Goal: Task Accomplishment & Management: Use online tool/utility

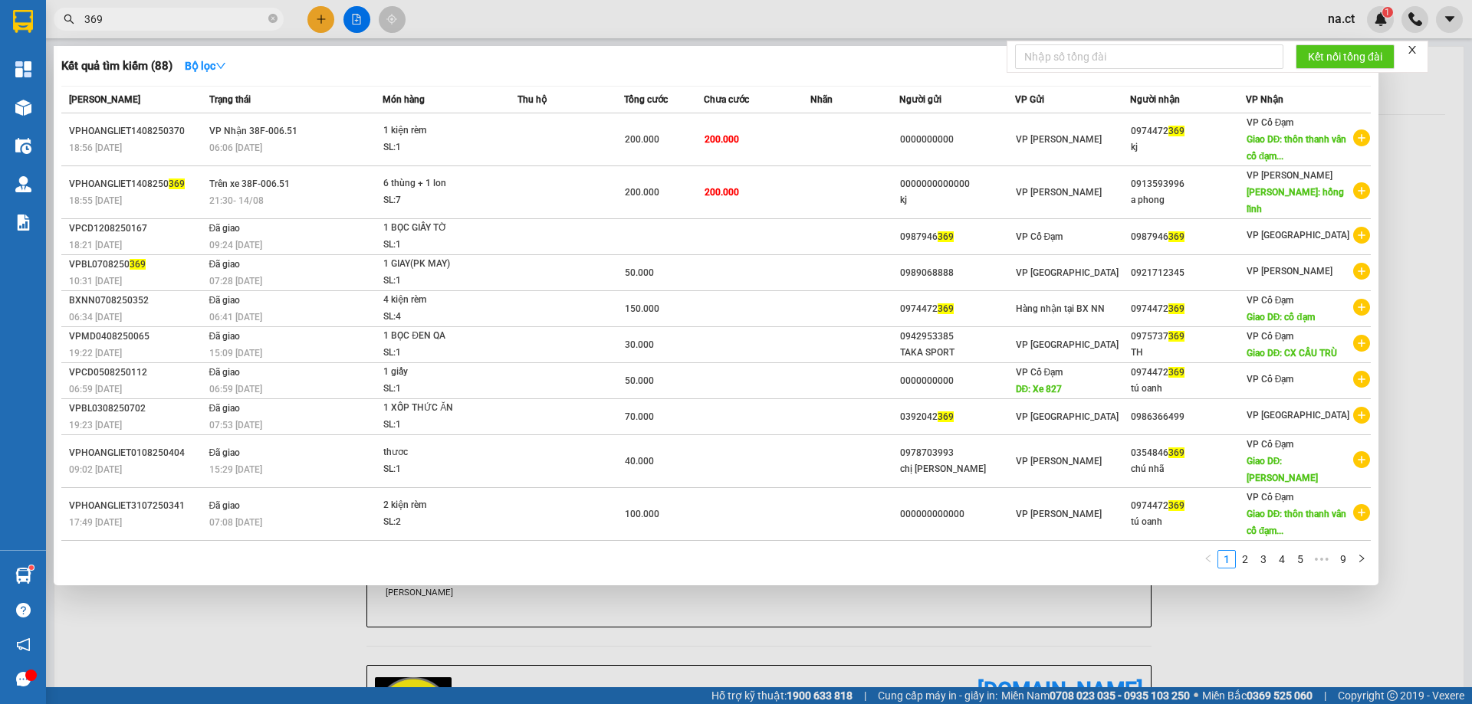
click at [129, 18] on input "369" at bounding box center [174, 19] width 181 height 17
type input "3"
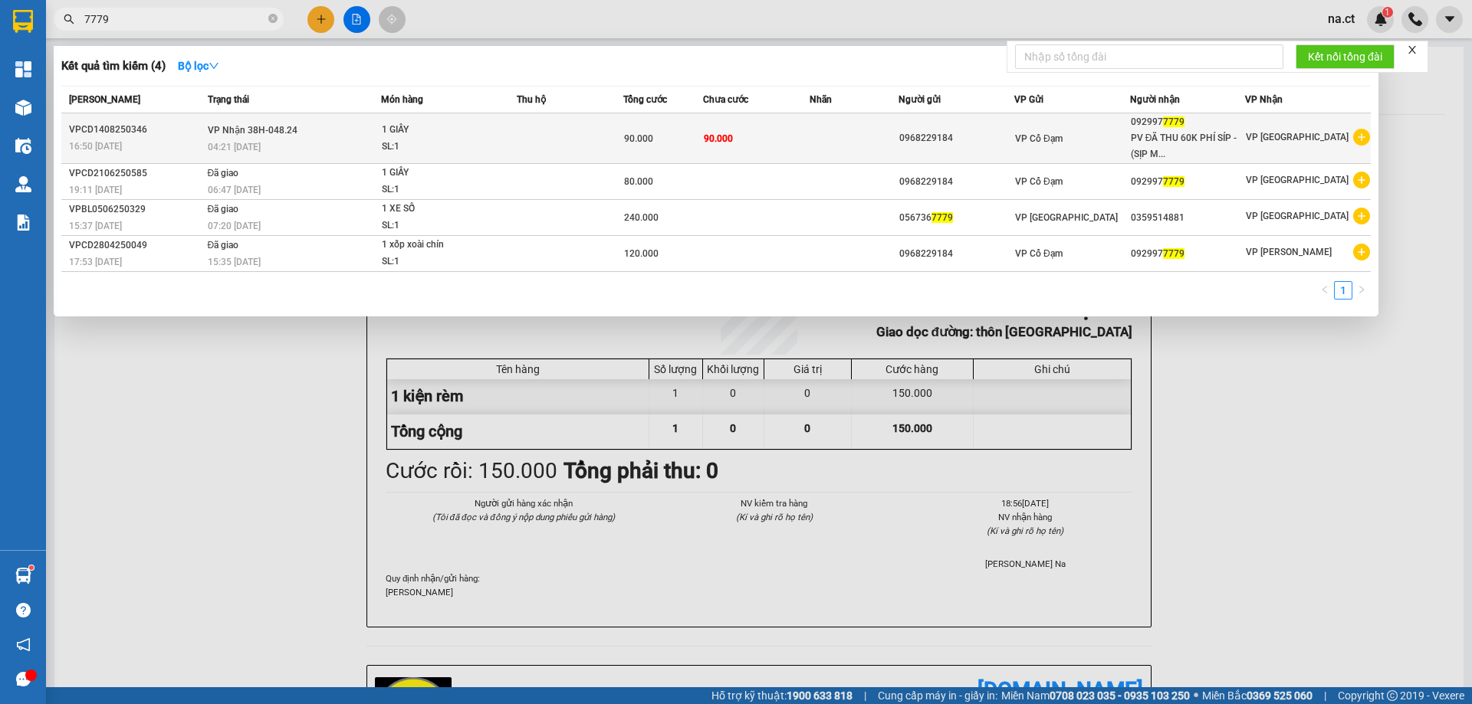
type input "7779"
click at [497, 139] on div "SL: 1" at bounding box center [439, 147] width 115 height 17
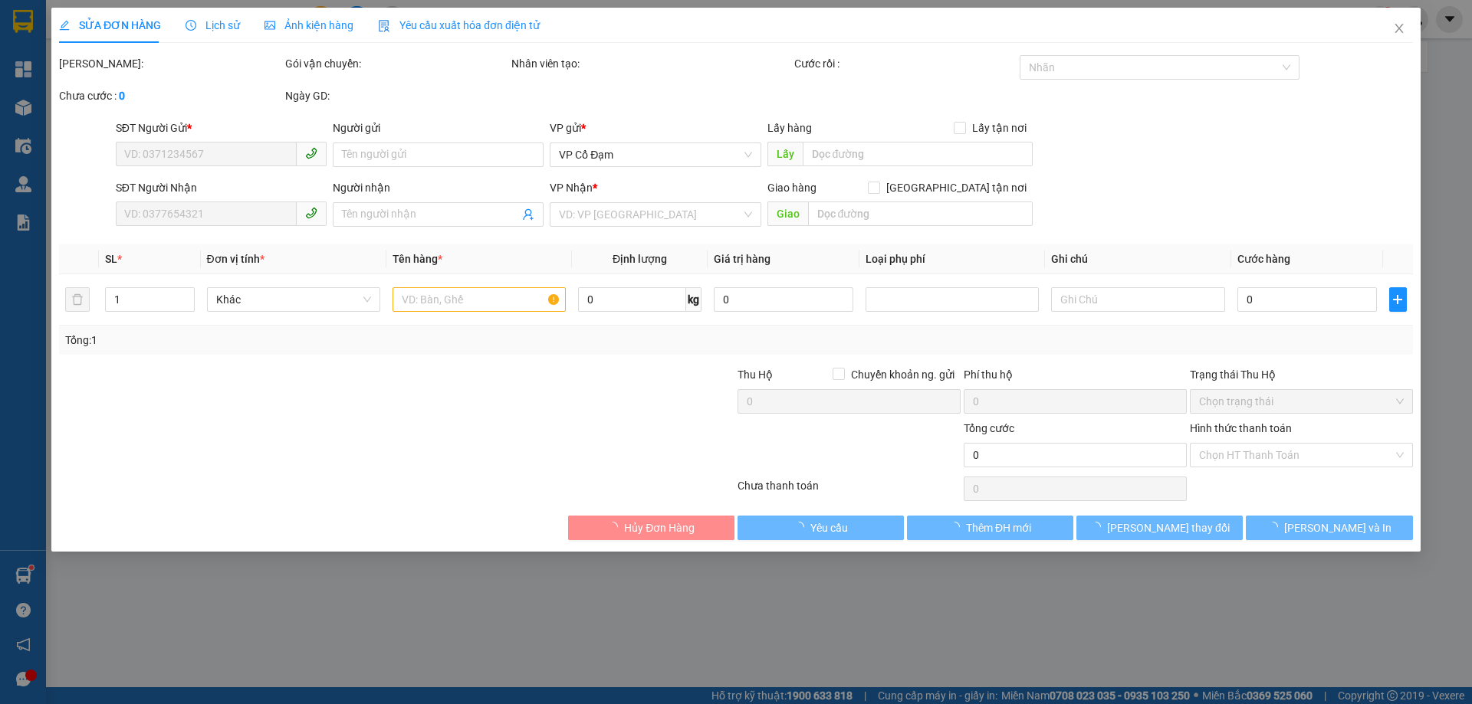
type input "0968229184"
type input "0929977779"
type input "PV ĐÃ THU 60K PHÍ SÍP - (SỊP MUỘN)"
type input "90.000"
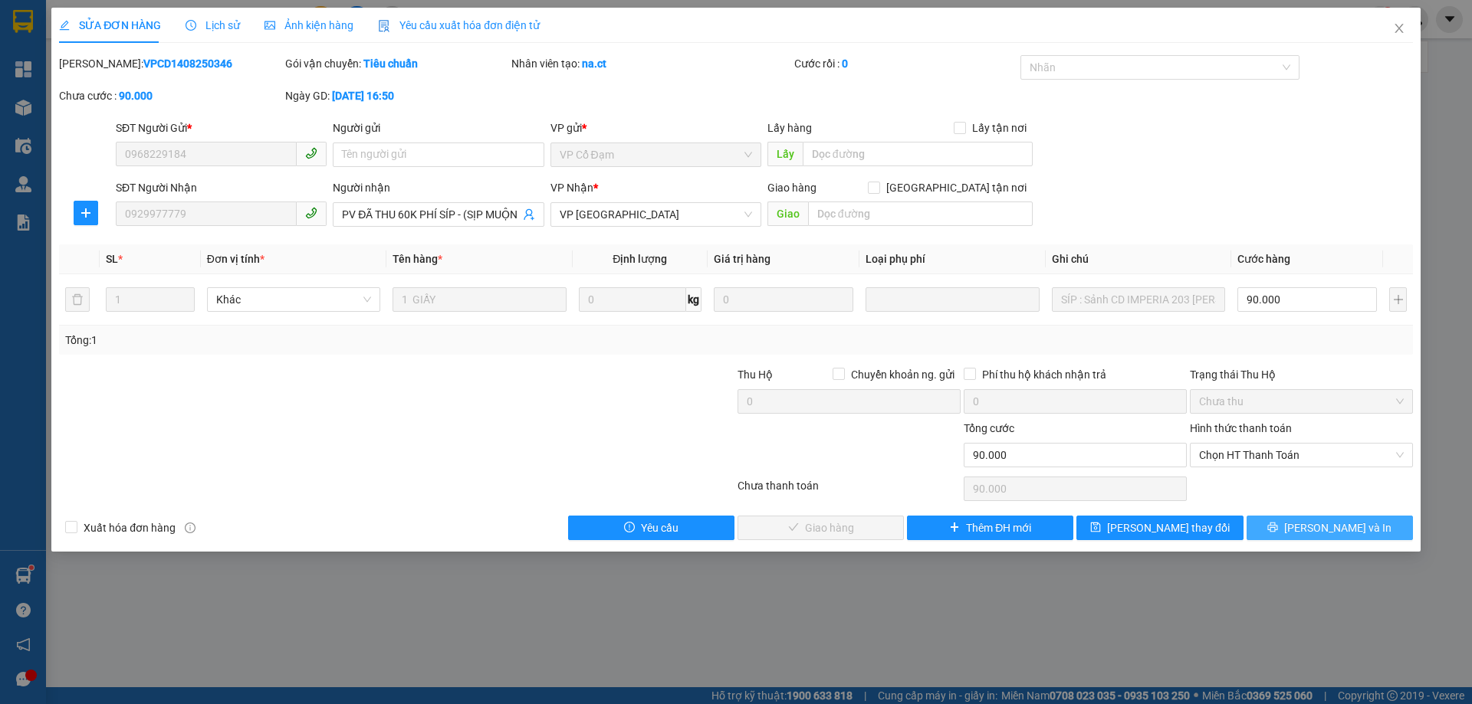
click at [1331, 516] on button "[PERSON_NAME] và In" at bounding box center [1329, 528] width 166 height 25
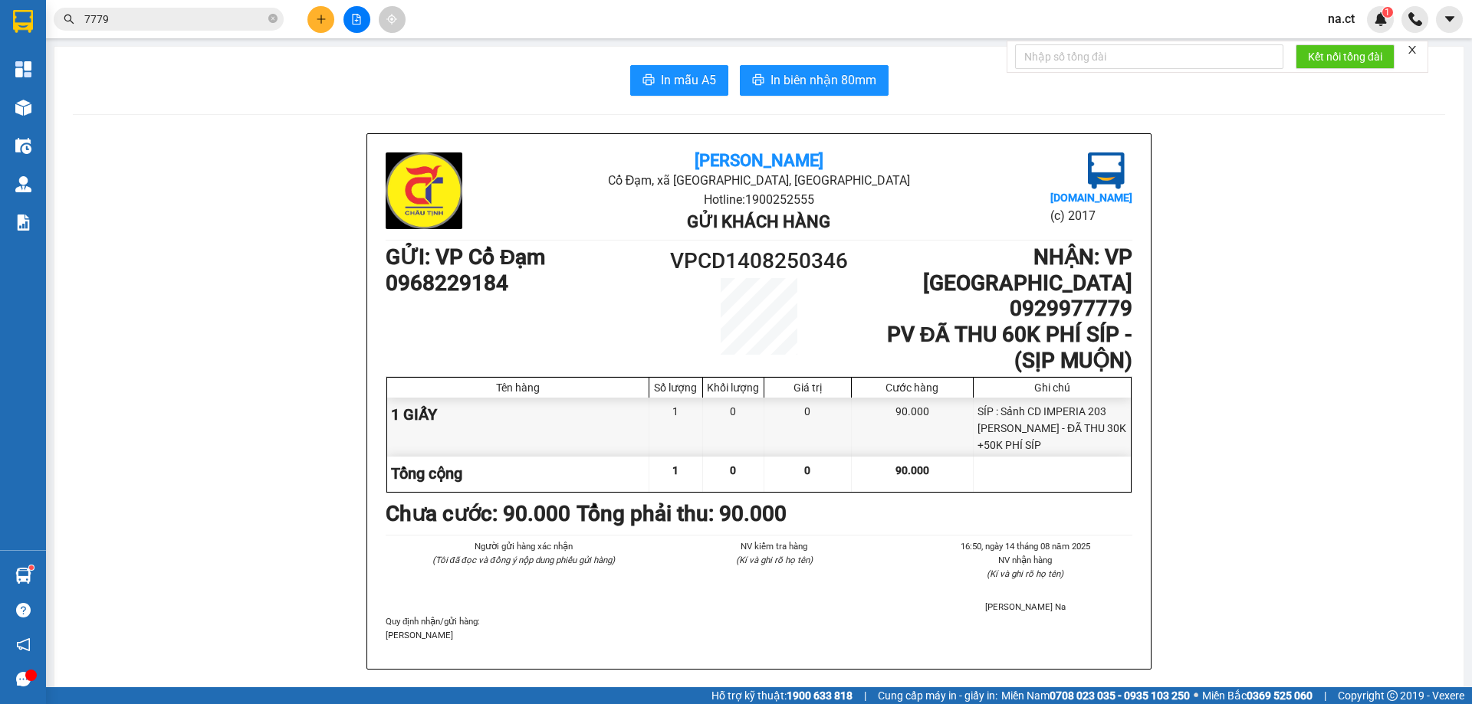
click at [1411, 48] on icon "close" at bounding box center [1411, 49] width 11 height 11
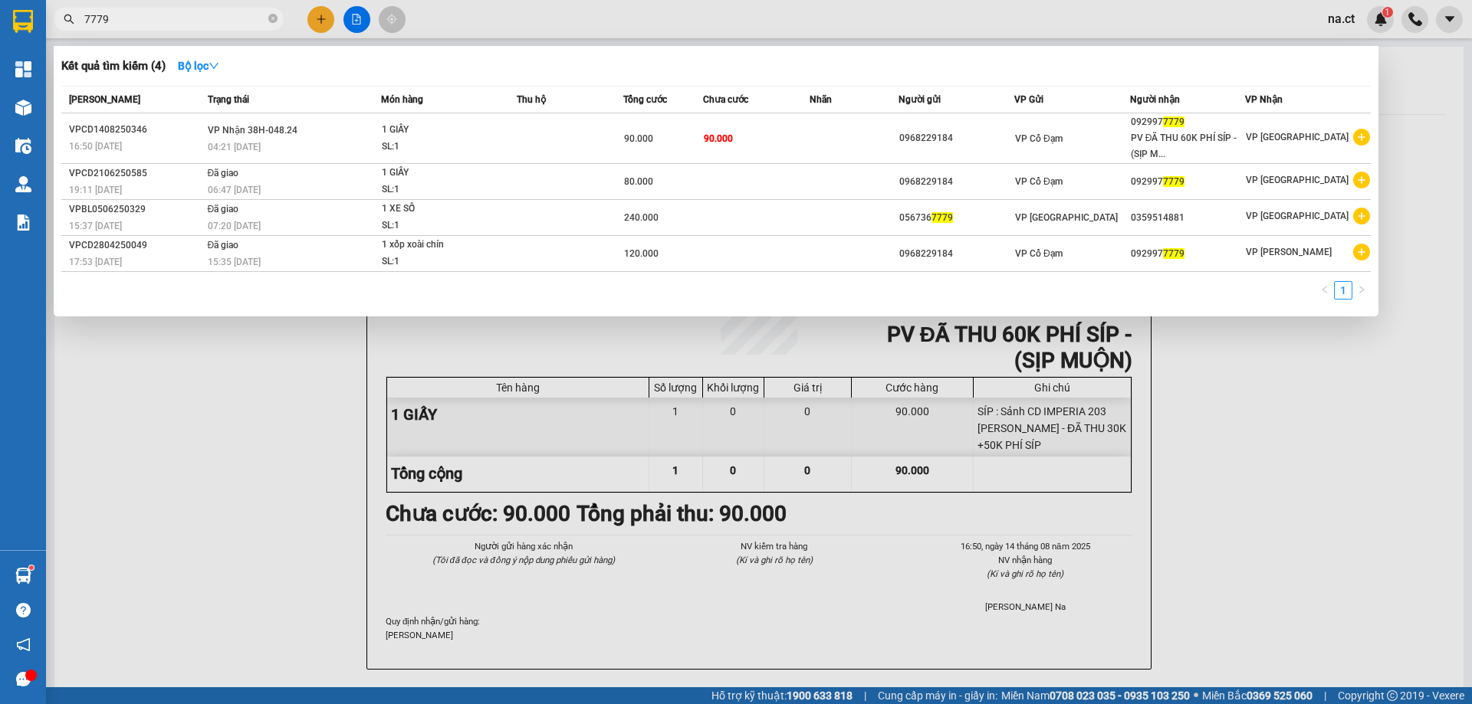
click at [141, 18] on input "7779" at bounding box center [174, 19] width 181 height 17
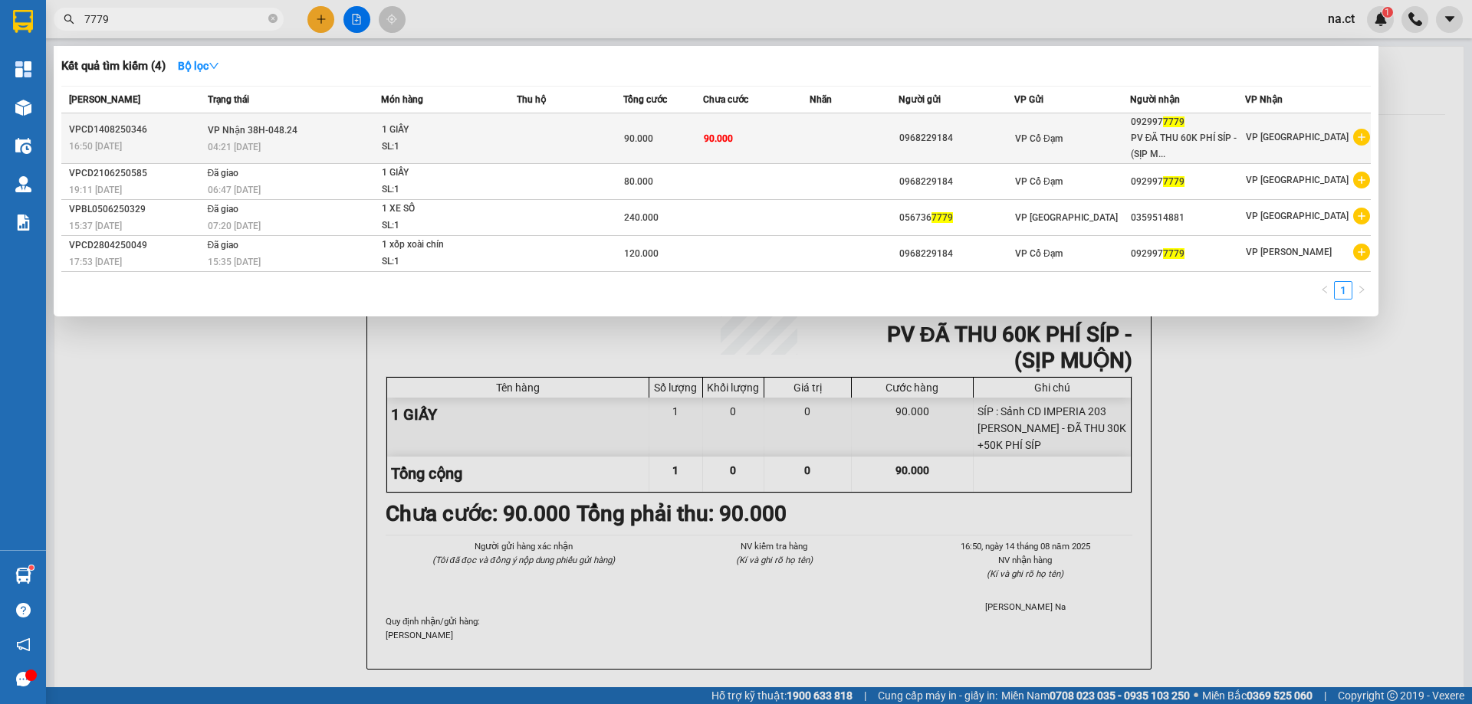
click at [675, 132] on div "90.000" at bounding box center [663, 138] width 78 height 17
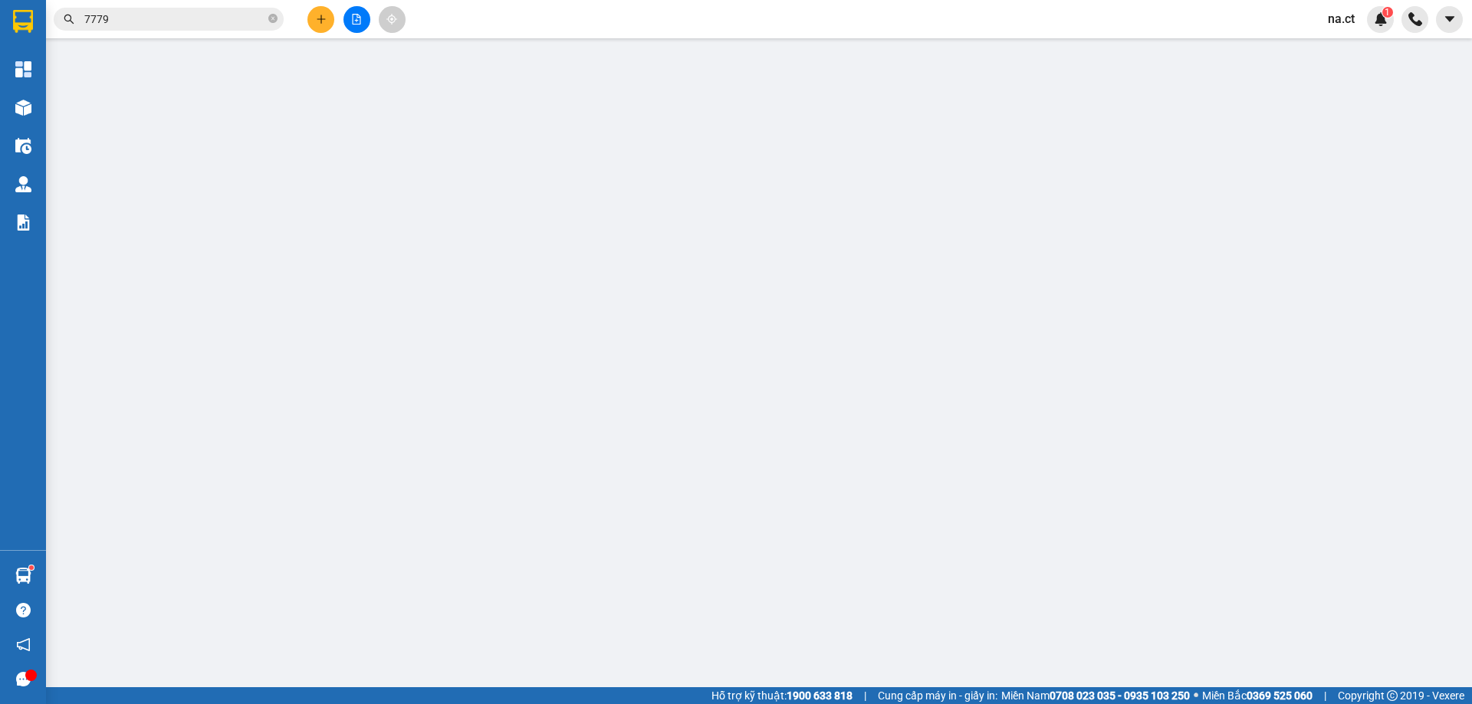
type input "0968229184"
type input "0929977779"
type input "PV ĐÃ THU 60K PHÍ SÍP - (SỊP MUỘN)"
type input "90.000"
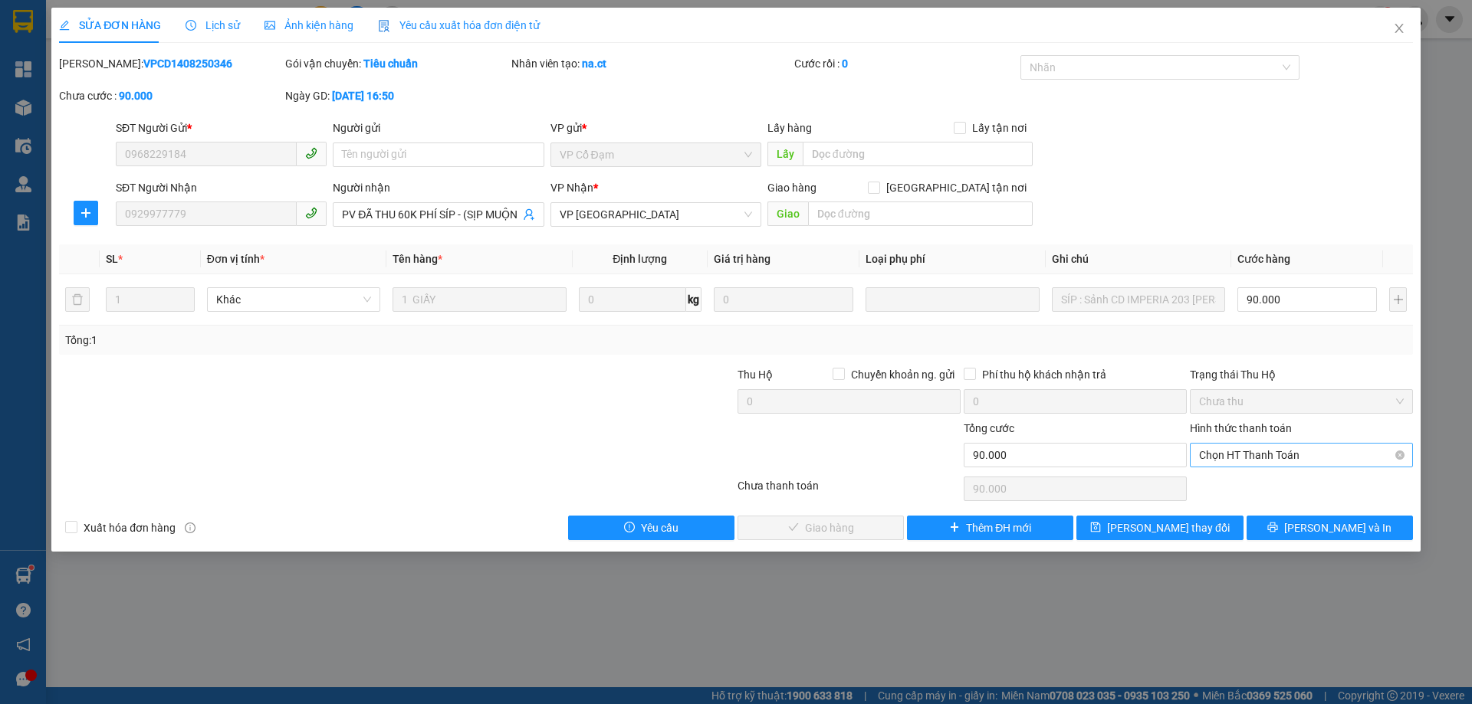
click at [1244, 454] on span "Chọn HT Thanh Toán" at bounding box center [1301, 455] width 205 height 23
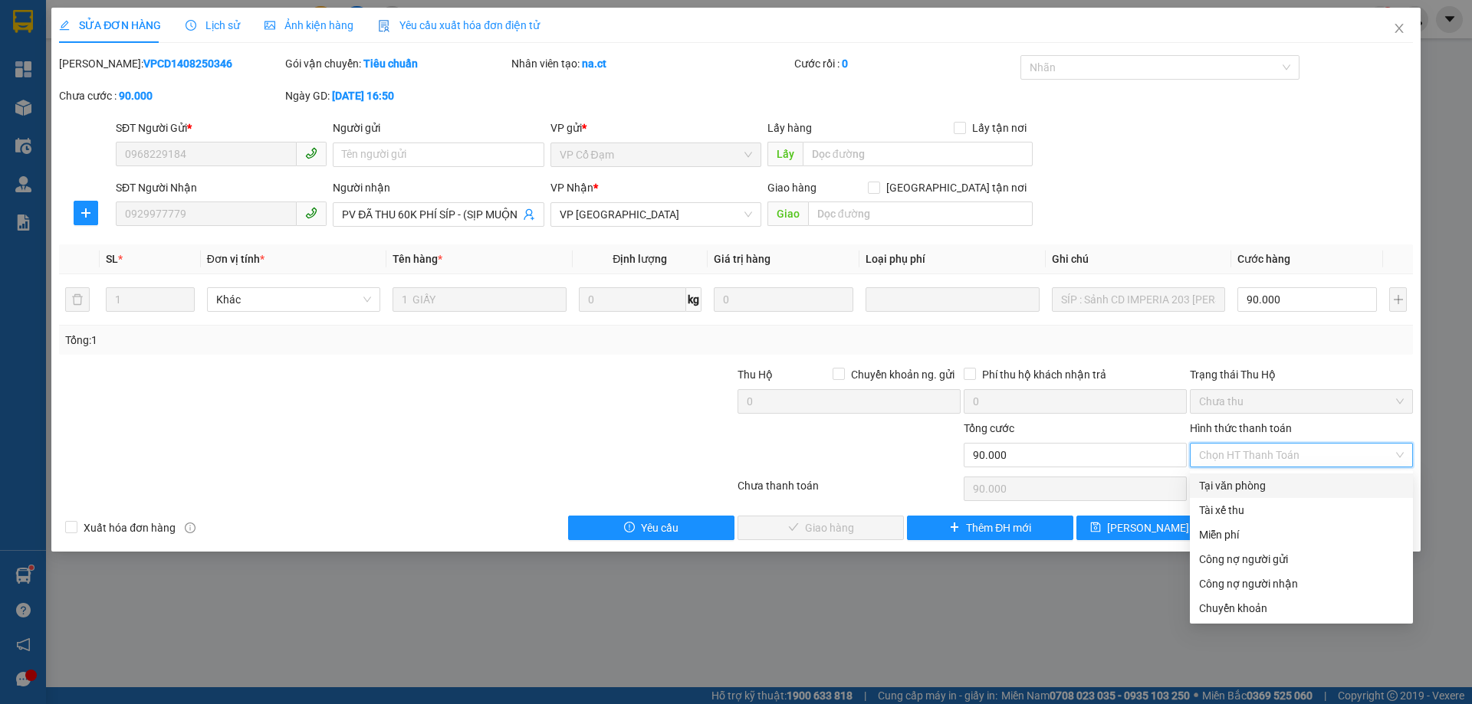
click at [1249, 485] on div "Tại văn phòng" at bounding box center [1301, 486] width 205 height 17
type input "0"
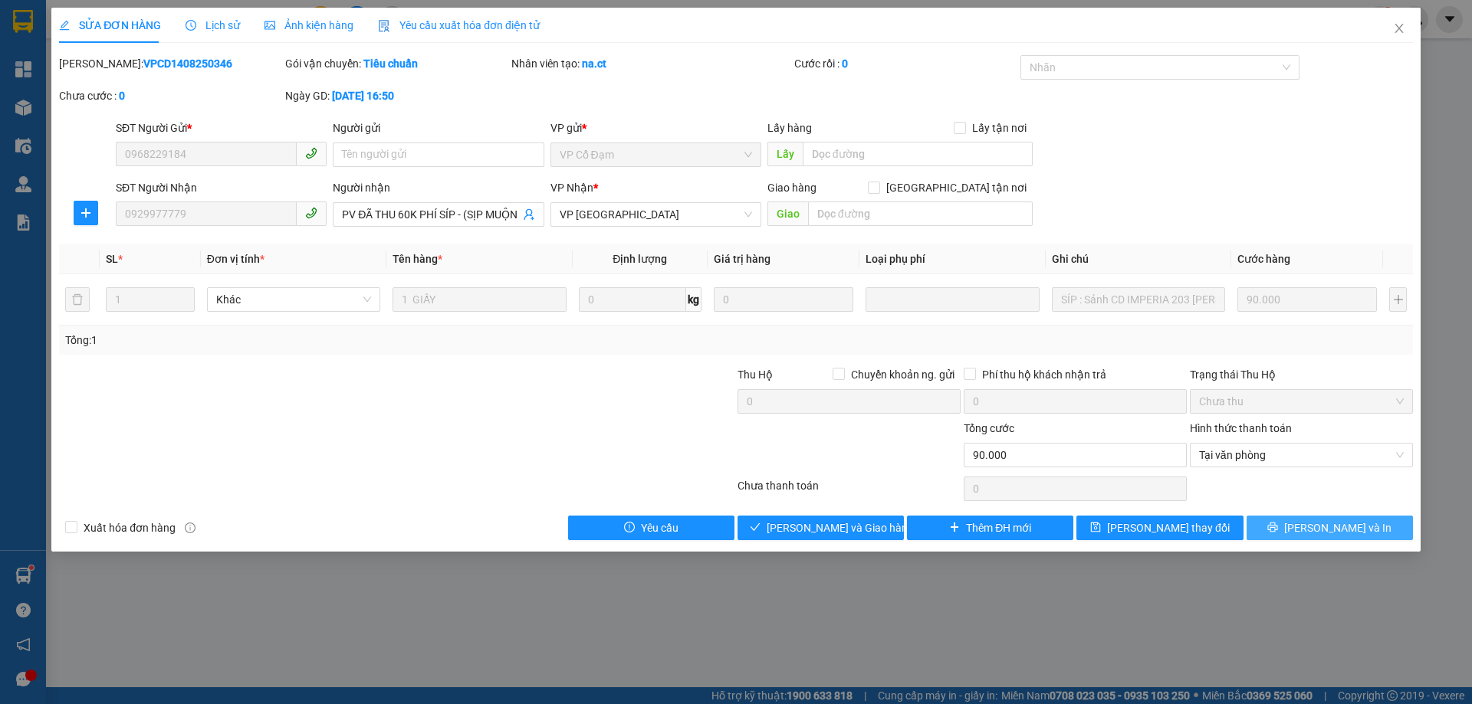
click at [1339, 526] on span "[PERSON_NAME] và In" at bounding box center [1337, 528] width 107 height 17
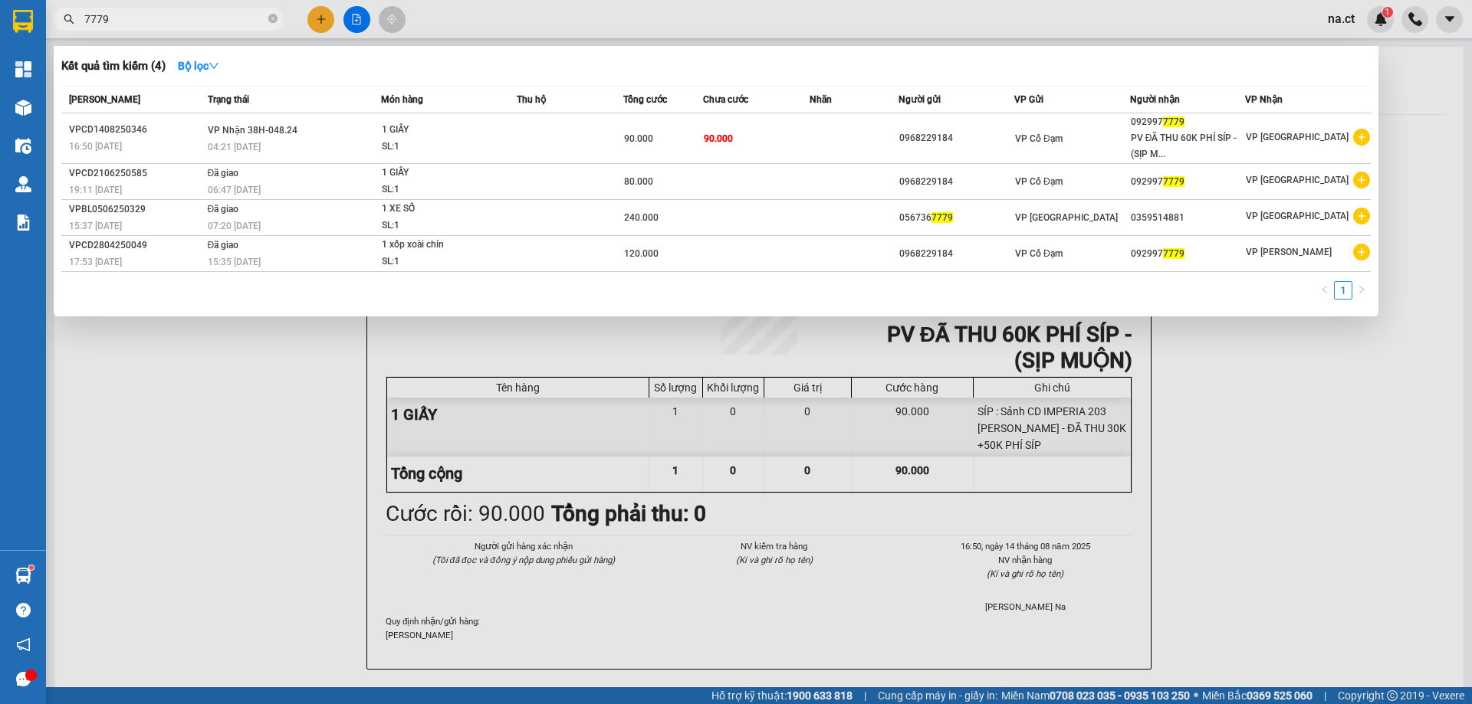
click at [170, 20] on input "7779" at bounding box center [174, 19] width 181 height 17
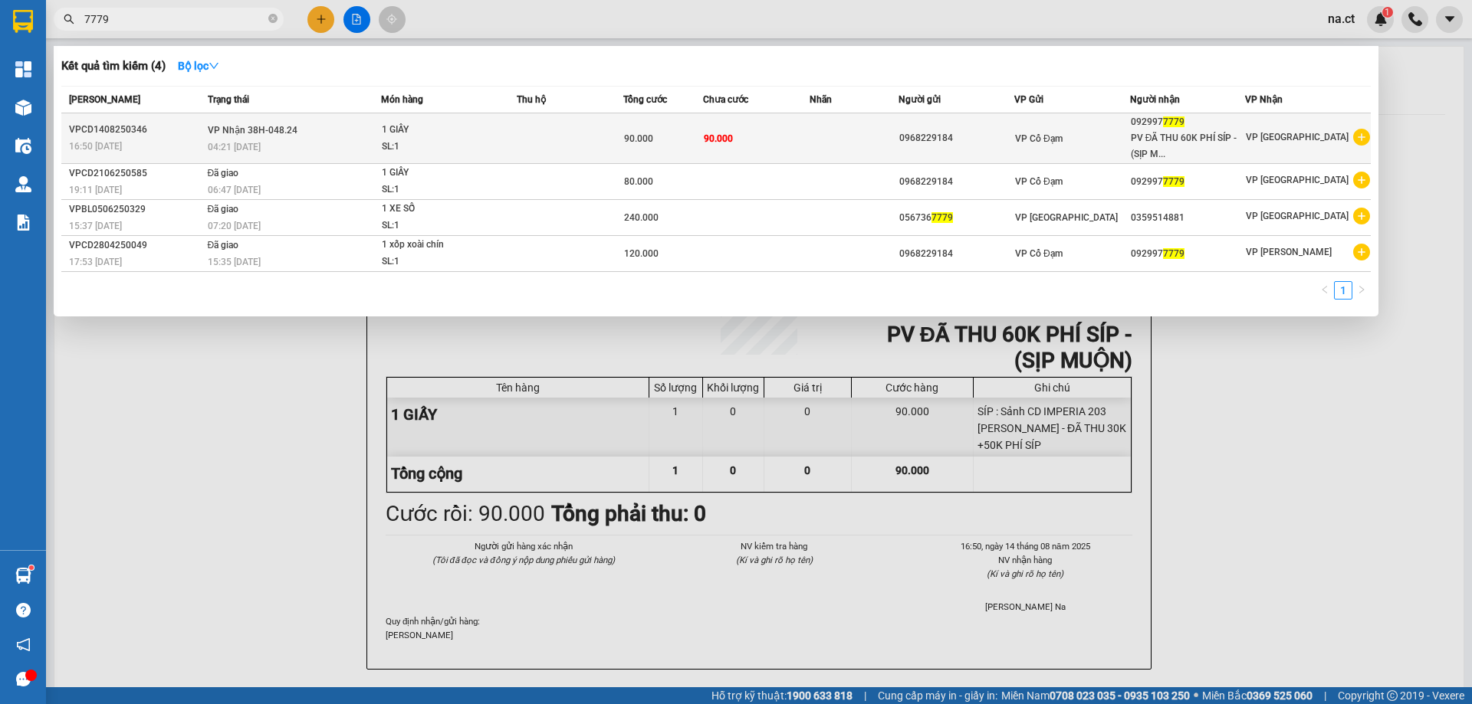
click at [524, 126] on td at bounding box center [570, 138] width 107 height 51
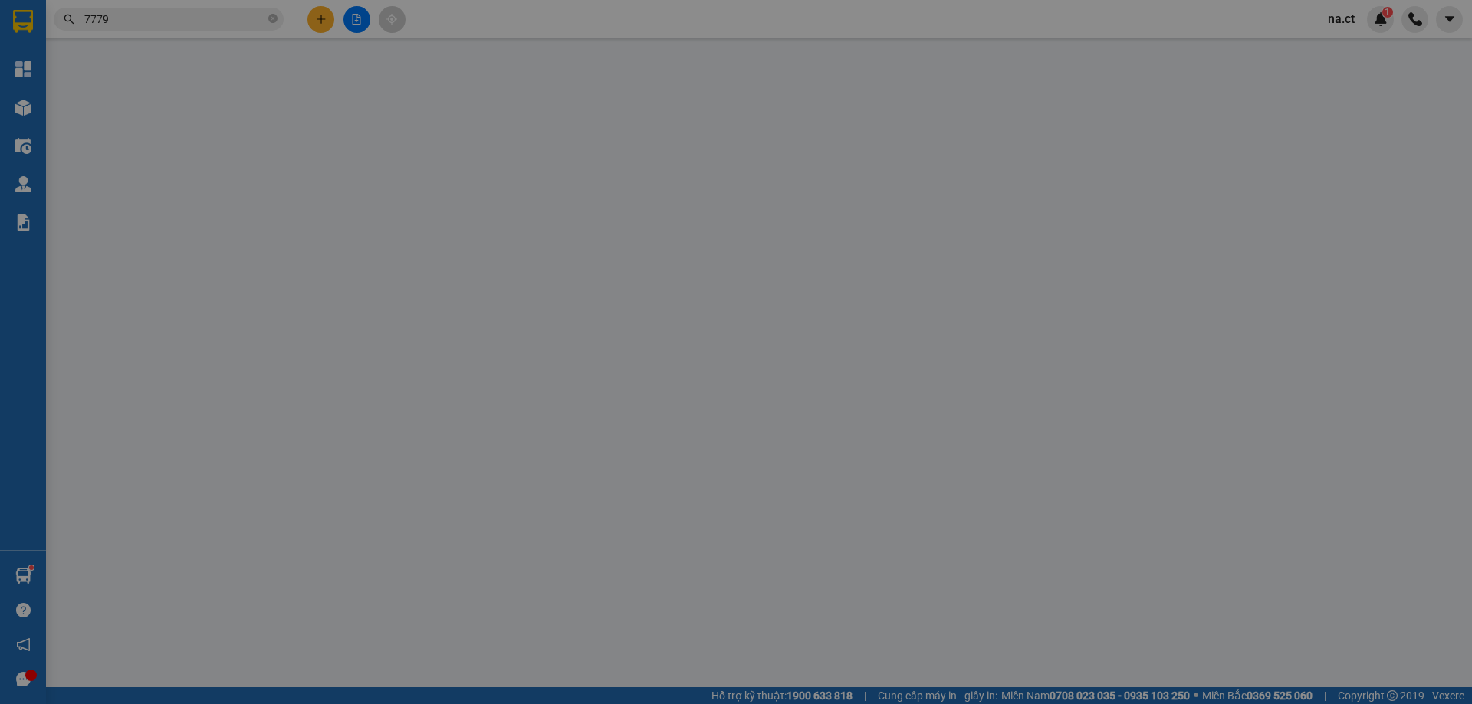
type input "0968229184"
type input "0929977779"
type input "PV ĐÃ THU 60K PHÍ SÍP - (SỊP MUỘN)"
type input "90.000"
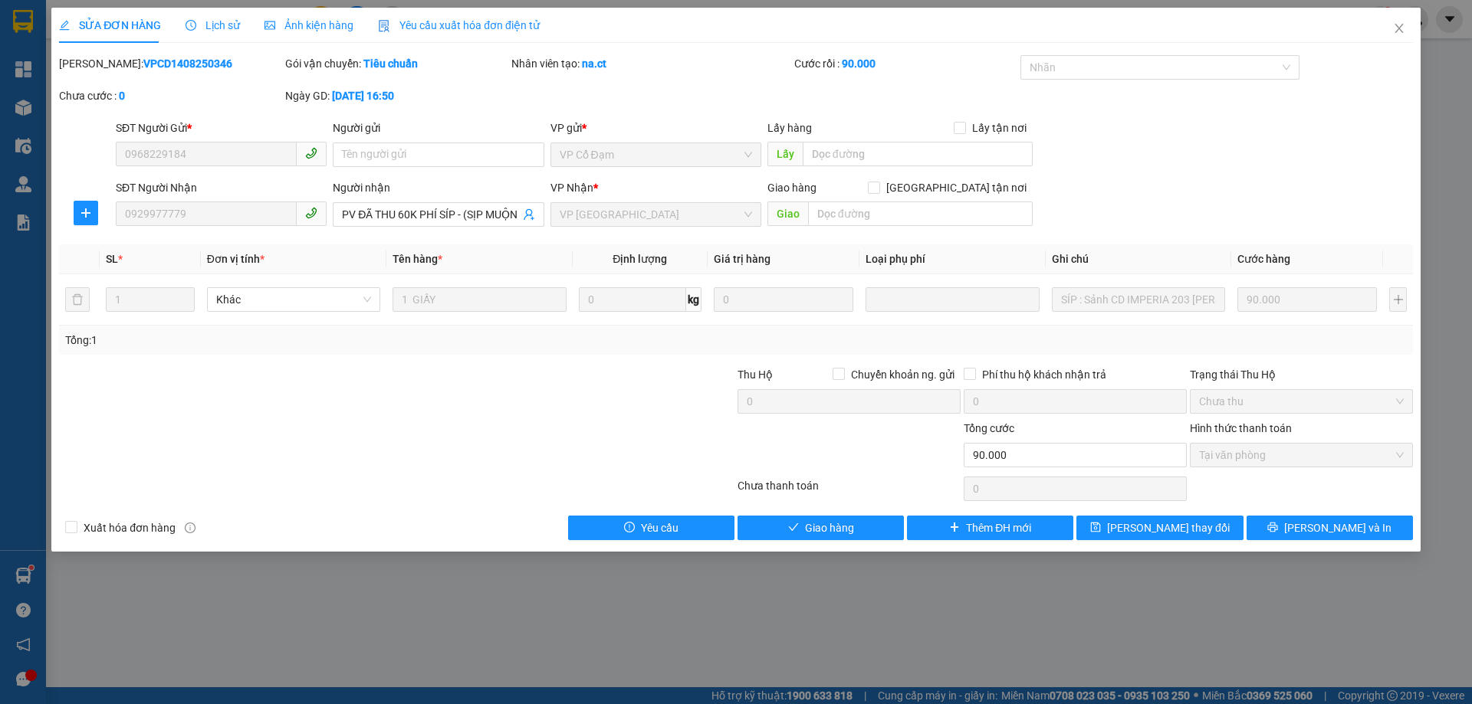
click at [218, 28] on span "Lịch sử" at bounding box center [212, 25] width 54 height 12
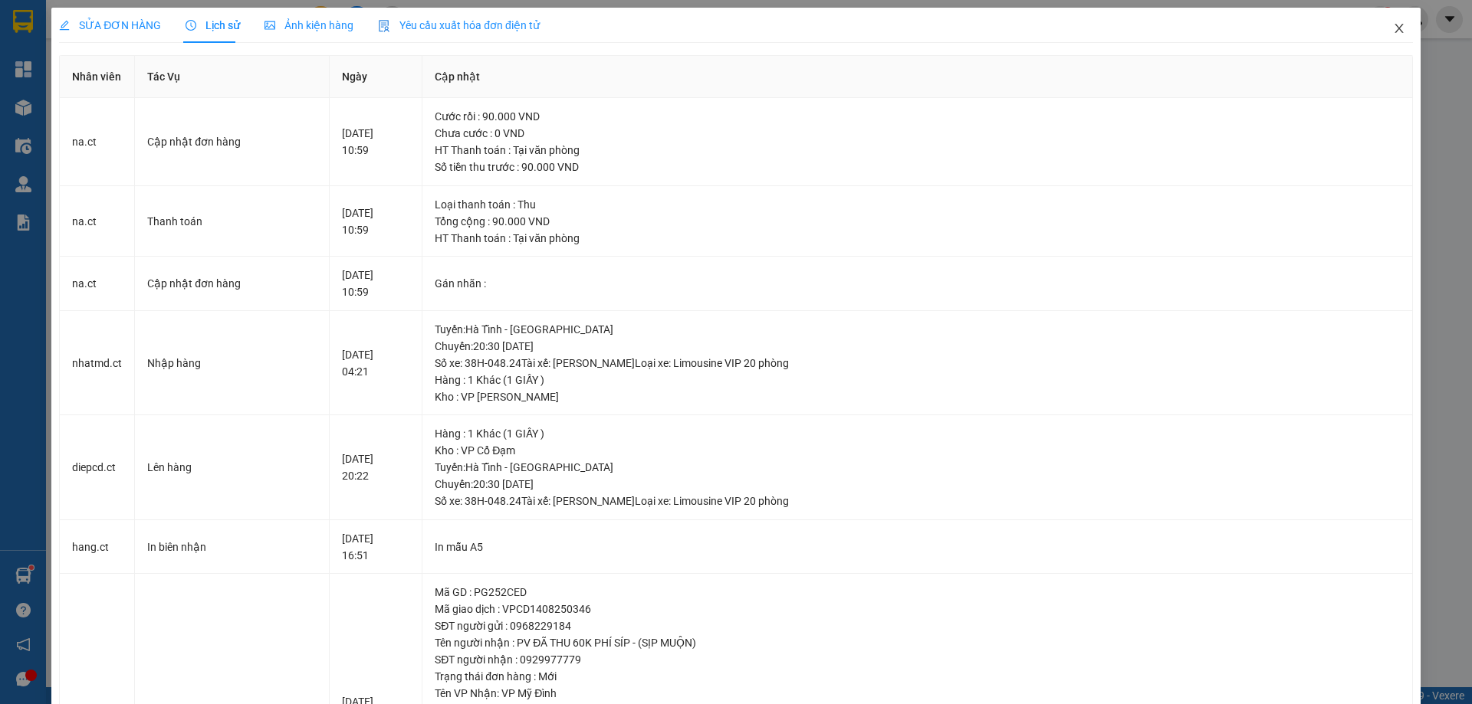
click at [1387, 21] on span "Close" at bounding box center [1398, 29] width 43 height 43
